Goal: Task Accomplishment & Management: Manage account settings

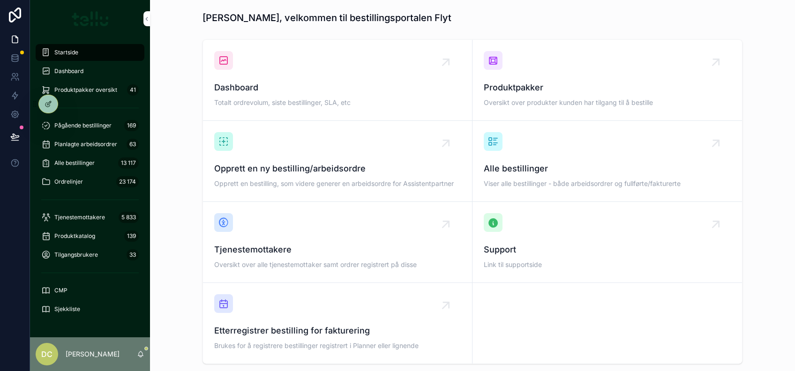
click at [70, 311] on span "Sjekkliste" at bounding box center [67, 310] width 26 height 8
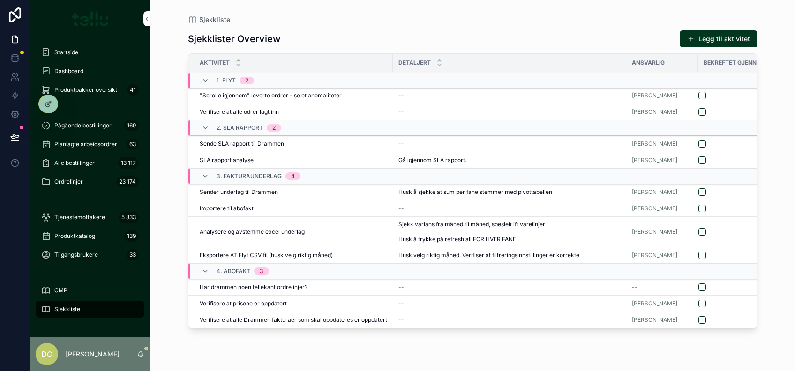
click at [602, 144] on div "--" at bounding box center [510, 144] width 222 height 8
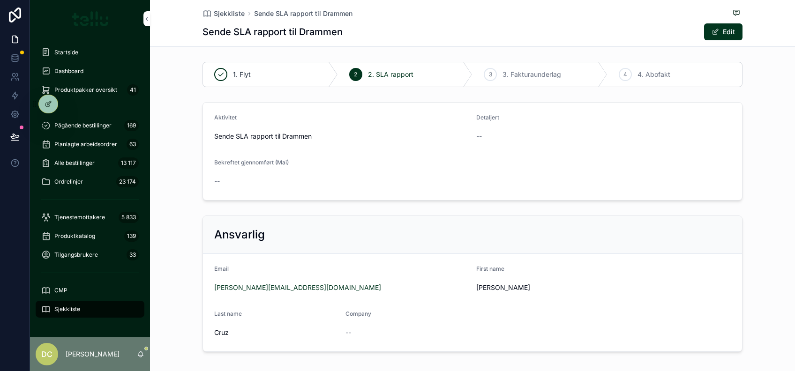
click at [709, 37] on button "Edit" at bounding box center [723, 31] width 38 height 17
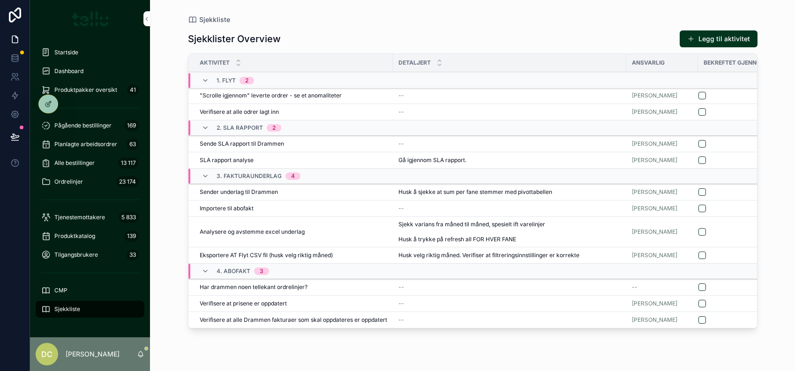
click at [641, 191] on span "[PERSON_NAME]" at bounding box center [654, 192] width 45 height 8
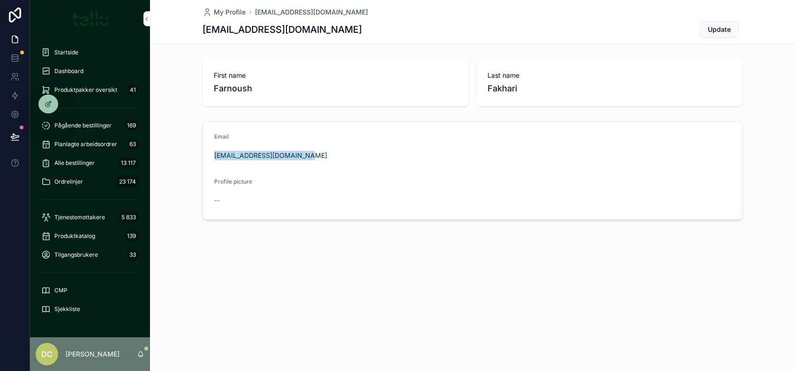
drag, startPoint x: 309, startPoint y: 156, endPoint x: 213, endPoint y: 160, distance: 96.7
click at [213, 160] on form "Email [EMAIL_ADDRESS][DOMAIN_NAME] Profile picture --" at bounding box center [472, 171] width 539 height 98
copy link "[EMAIL_ADDRESS][DOMAIN_NAME]"
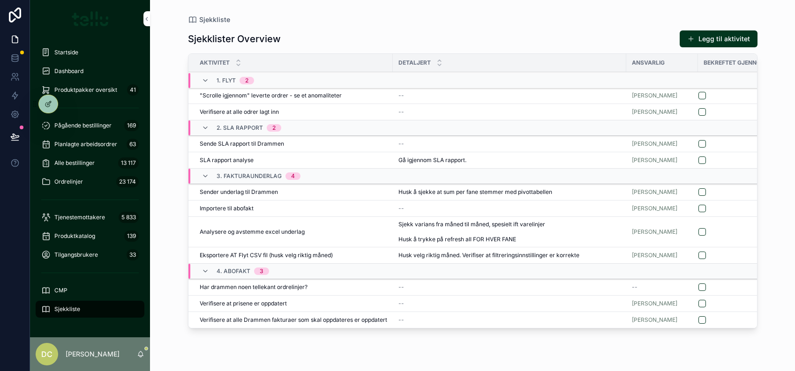
click at [653, 143] on span "[PERSON_NAME]" at bounding box center [654, 144] width 45 height 8
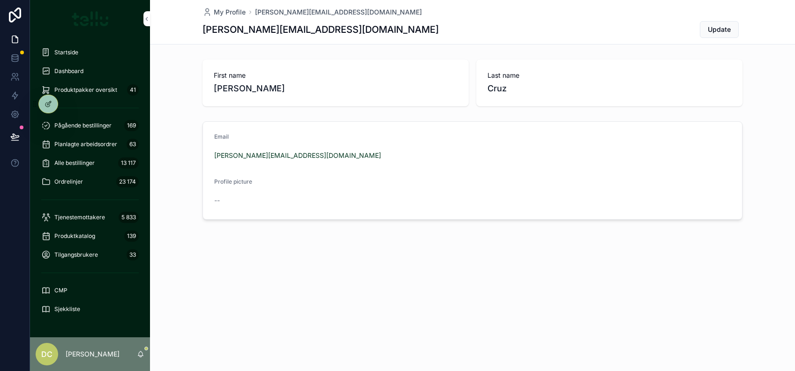
click at [718, 30] on span "Update" at bounding box center [719, 29] width 23 height 9
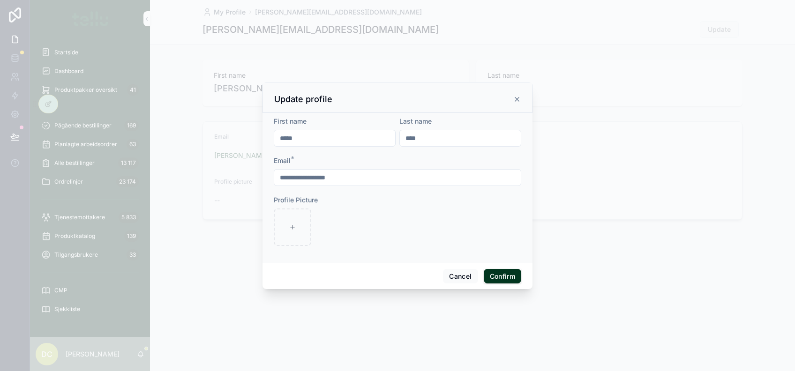
drag, startPoint x: 294, startPoint y: 139, endPoint x: 239, endPoint y: 139, distance: 54.4
click at [239, 139] on div "**********" at bounding box center [397, 185] width 795 height 371
type input "*"
click at [518, 97] on icon at bounding box center [517, 100] width 8 height 8
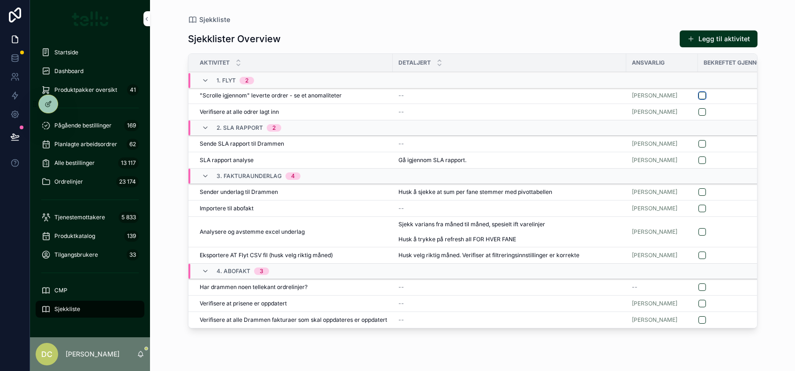
click at [705, 98] on button "scrollable content" at bounding box center [703, 96] width 8 height 8
click at [706, 111] on button "scrollable content" at bounding box center [703, 112] width 8 height 8
